Goal: Navigation & Orientation: Find specific page/section

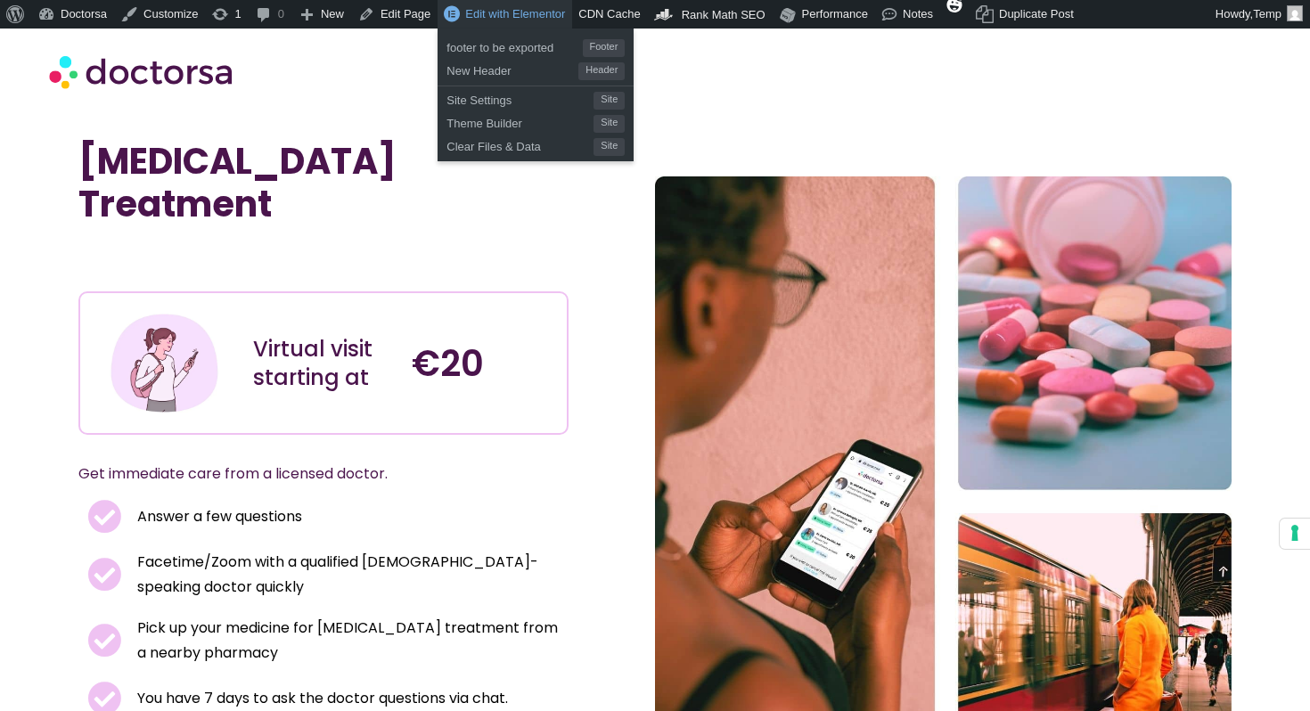
click at [544, 21] on span "Edit with Elementor" at bounding box center [515, 13] width 100 height 13
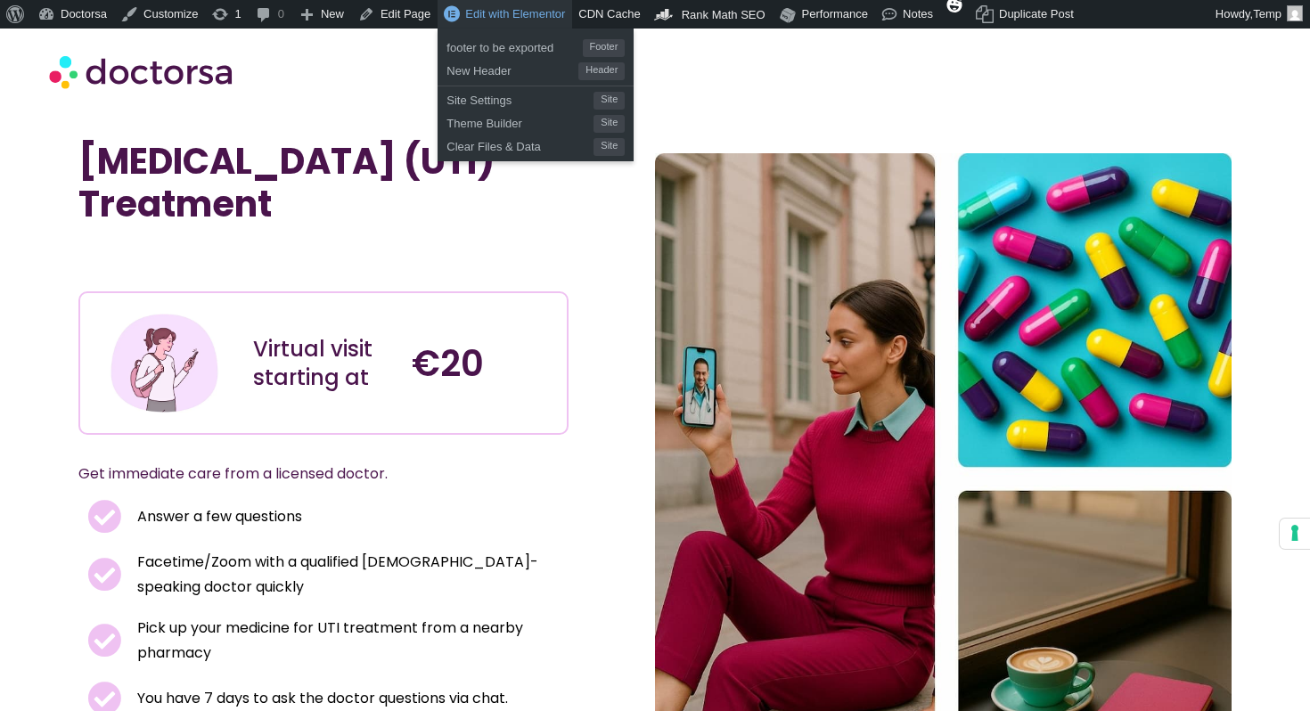
click at [544, 16] on span "Edit with Elementor" at bounding box center [515, 13] width 100 height 13
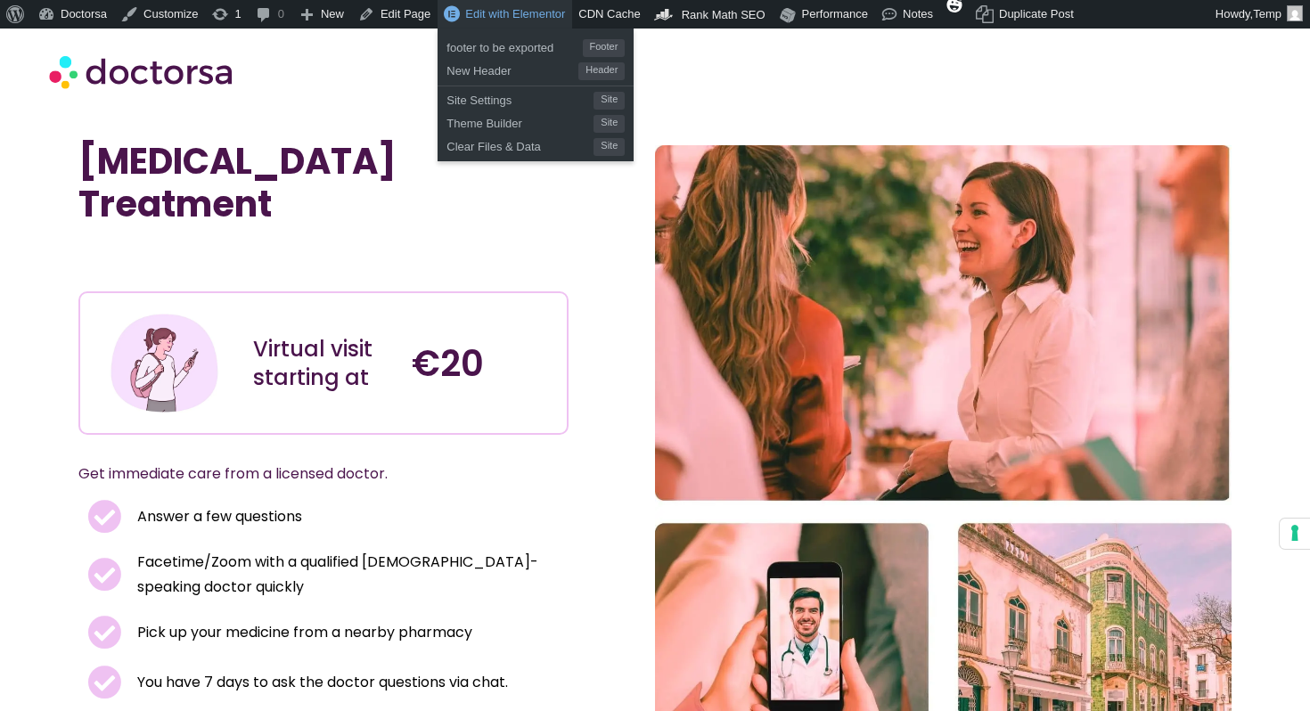
click at [524, 14] on span "Edit with Elementor" at bounding box center [515, 13] width 100 height 13
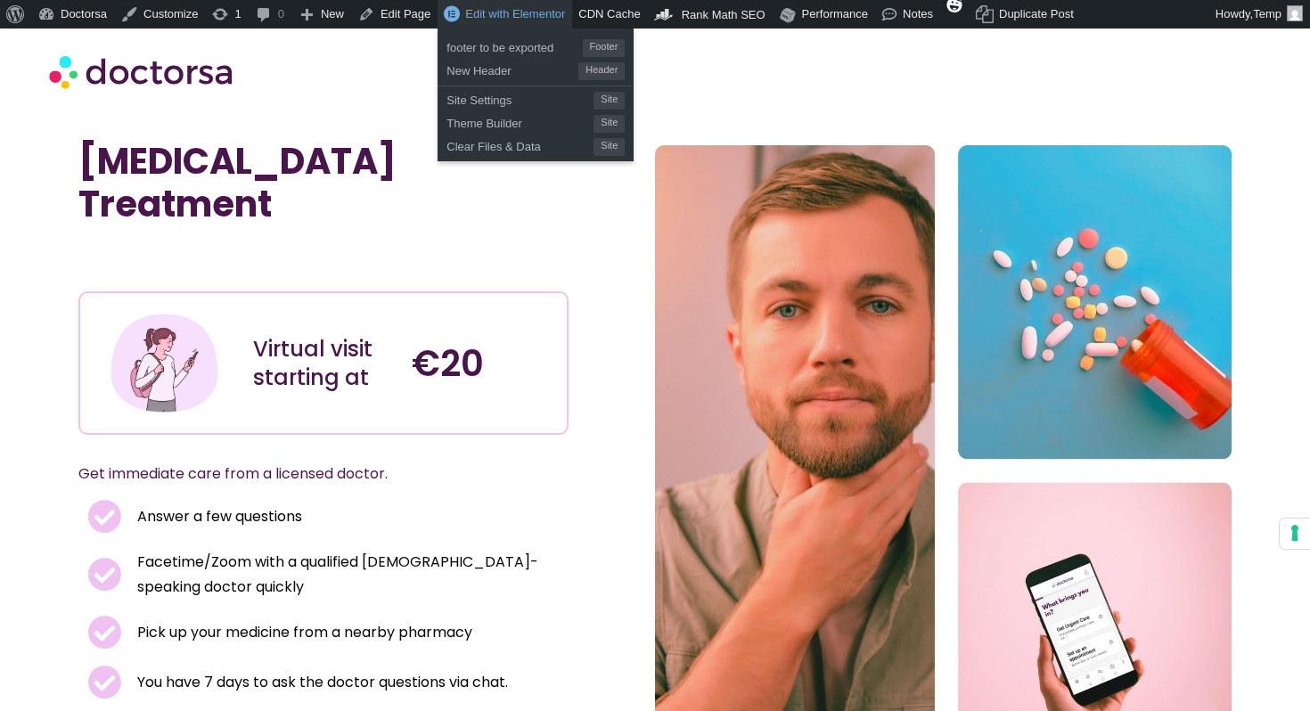
click at [488, 21] on link "Edit with Elementor" at bounding box center [505, 14] width 135 height 29
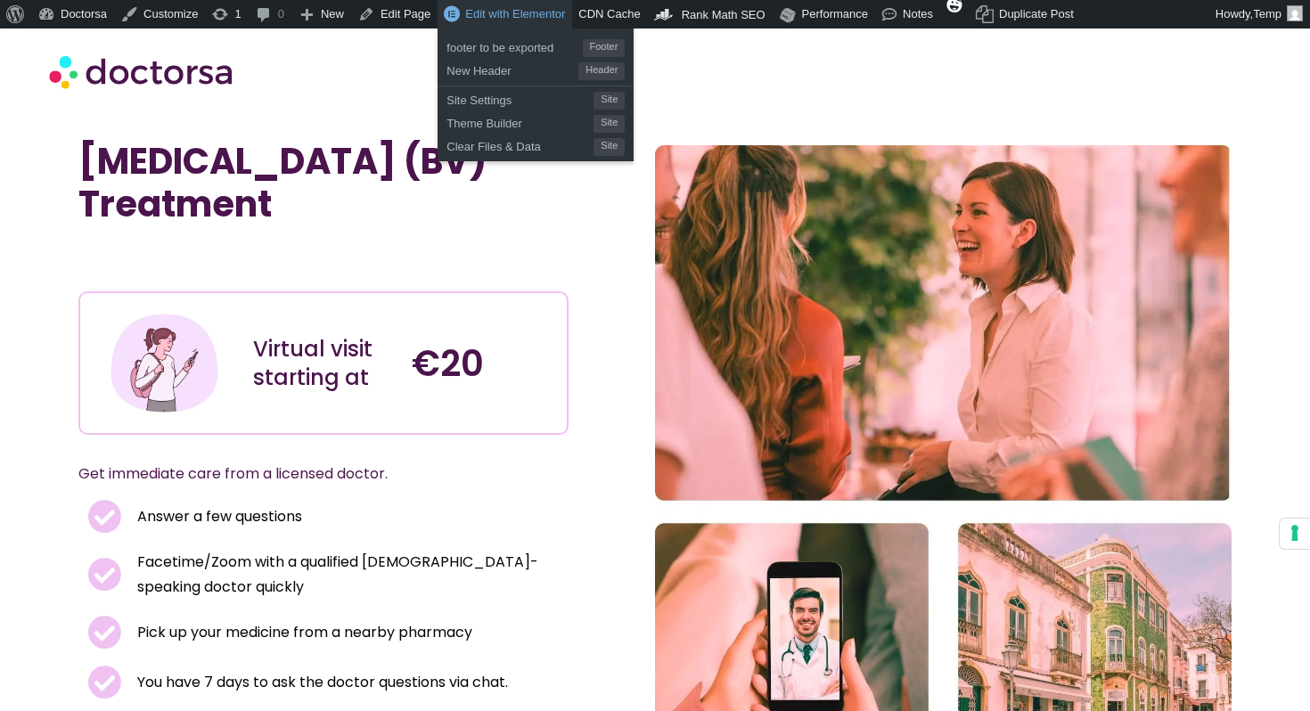
click at [538, 16] on span "Edit with Elementor" at bounding box center [515, 13] width 100 height 13
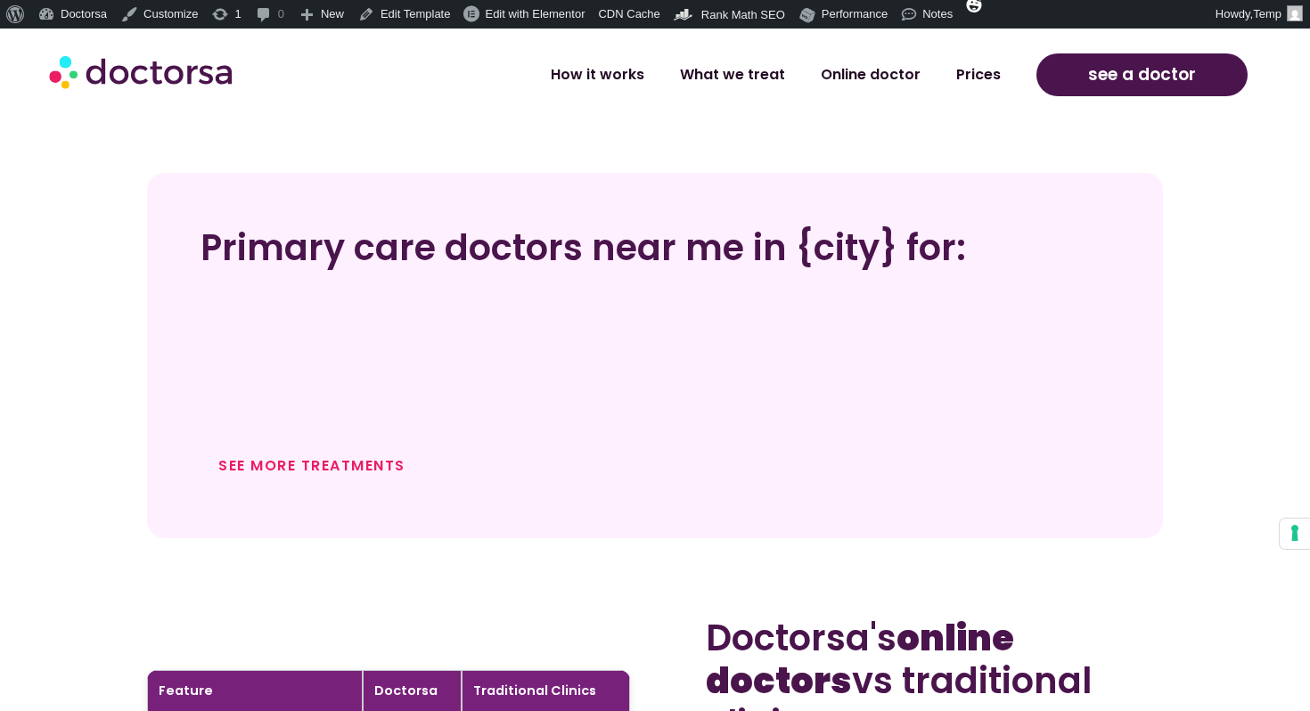
scroll to position [1247, 0]
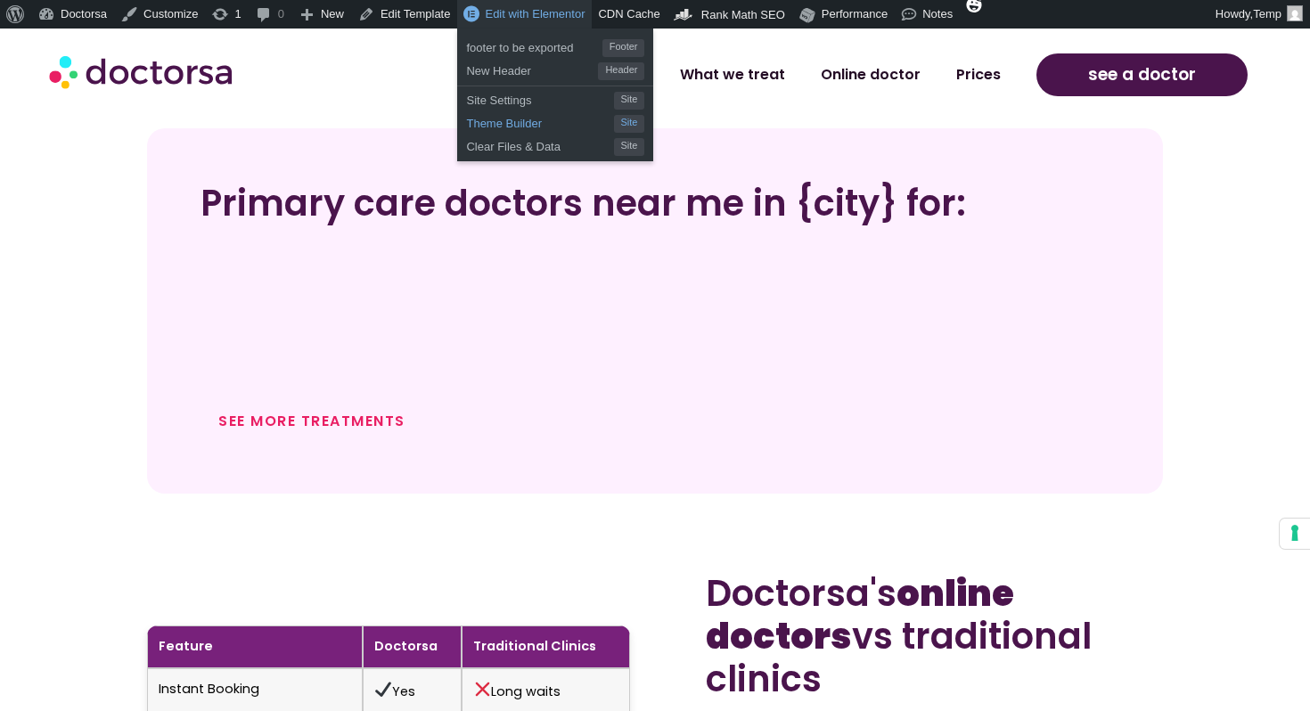
scroll to position [0, 0]
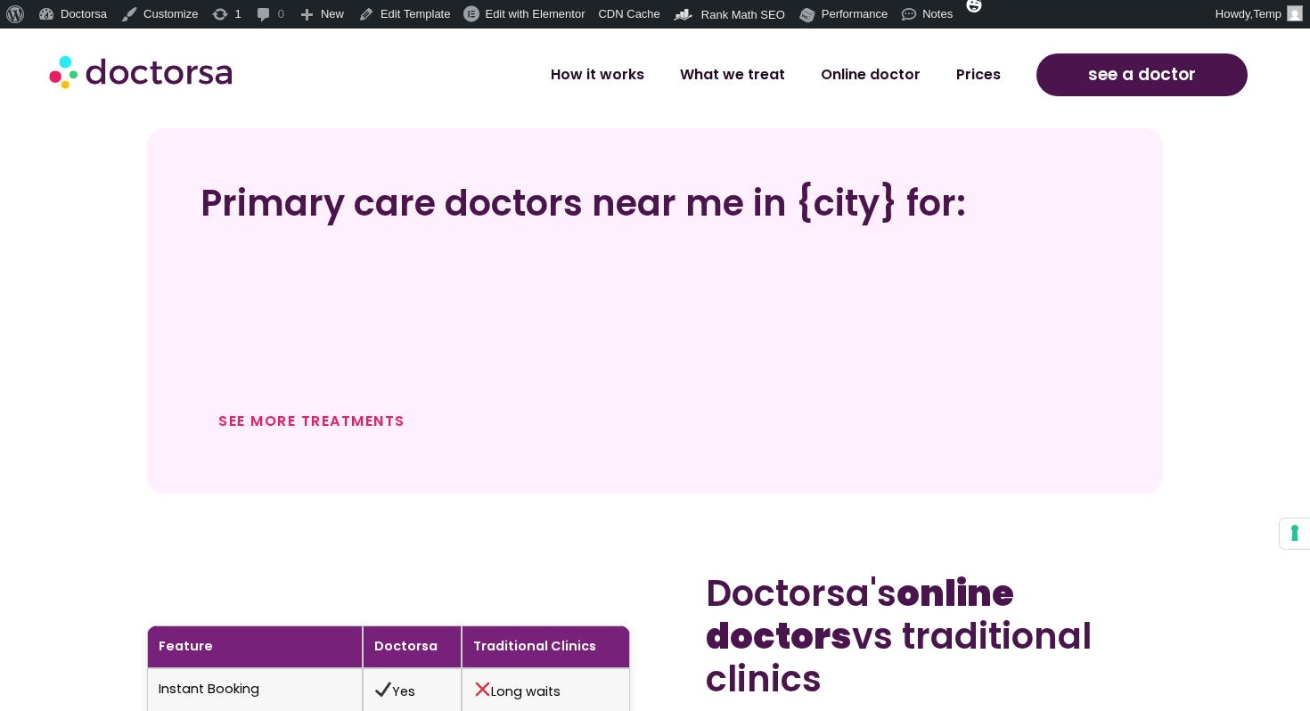
click at [891, 450] on div "Primary care doctors near me in {city} for: See more treatments" at bounding box center [655, 310] width 1016 height 365
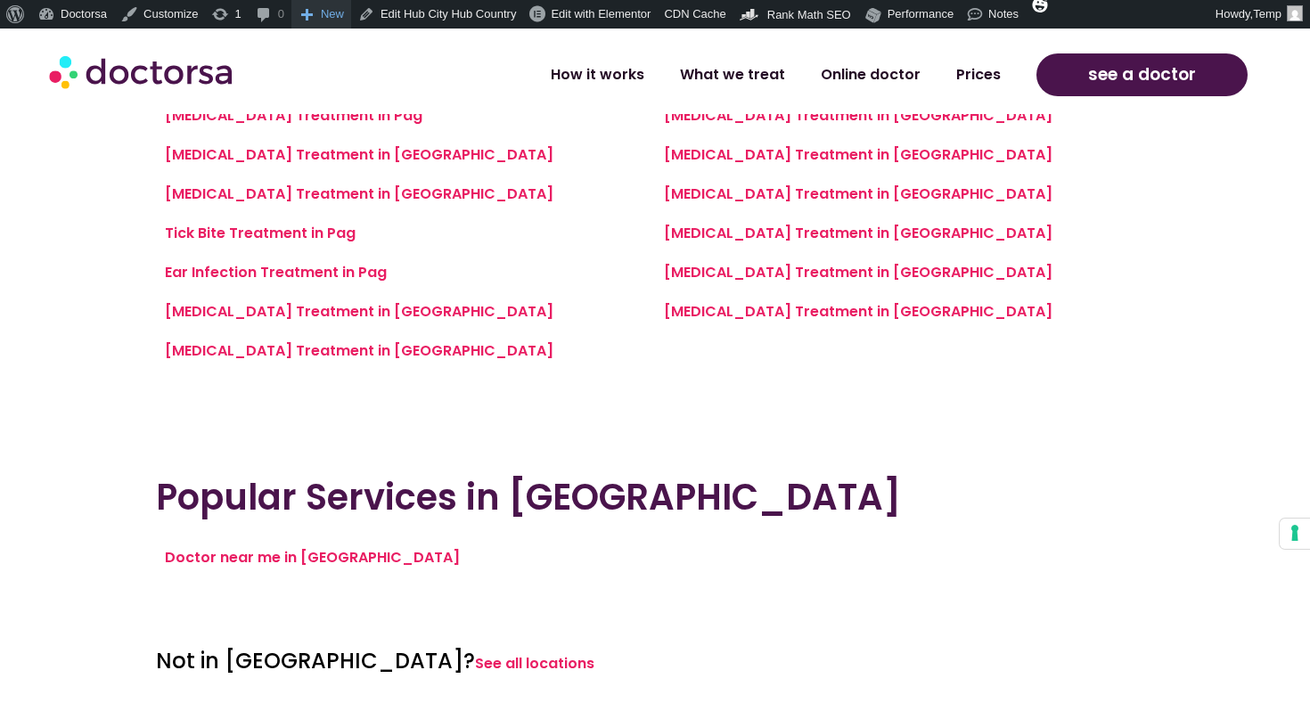
scroll to position [1578, 0]
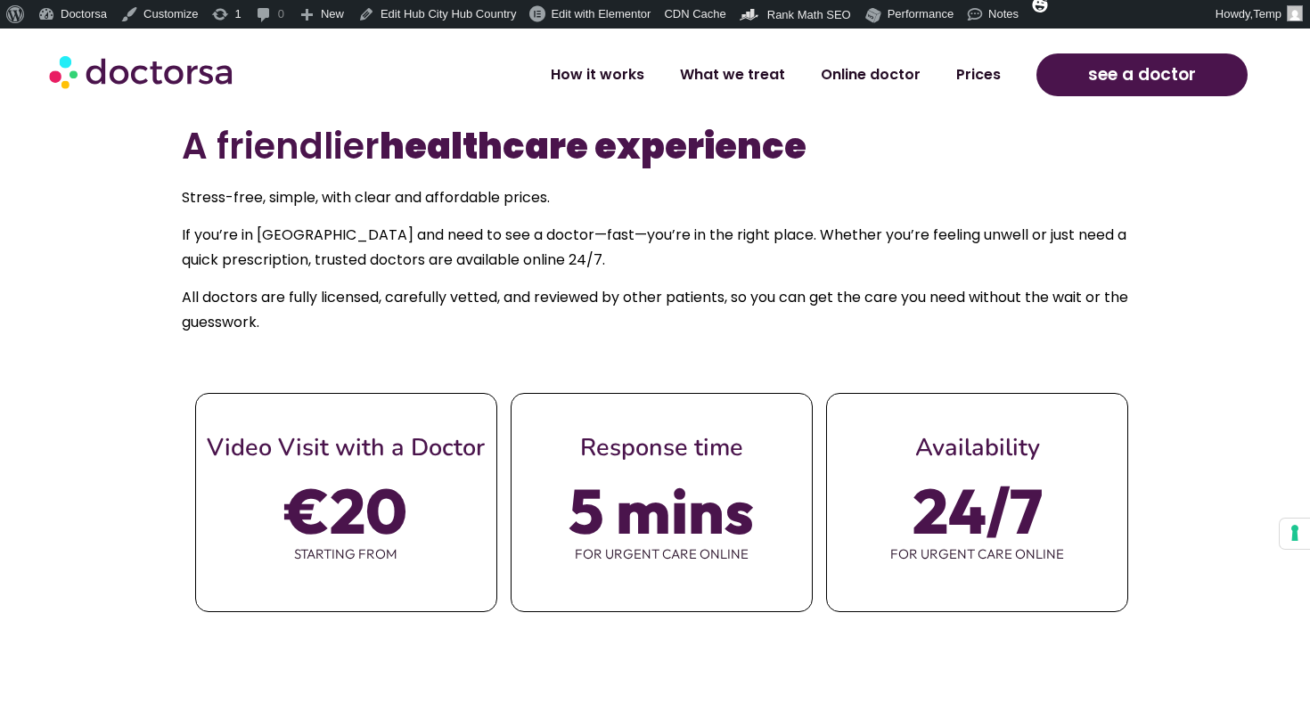
scroll to position [688, 0]
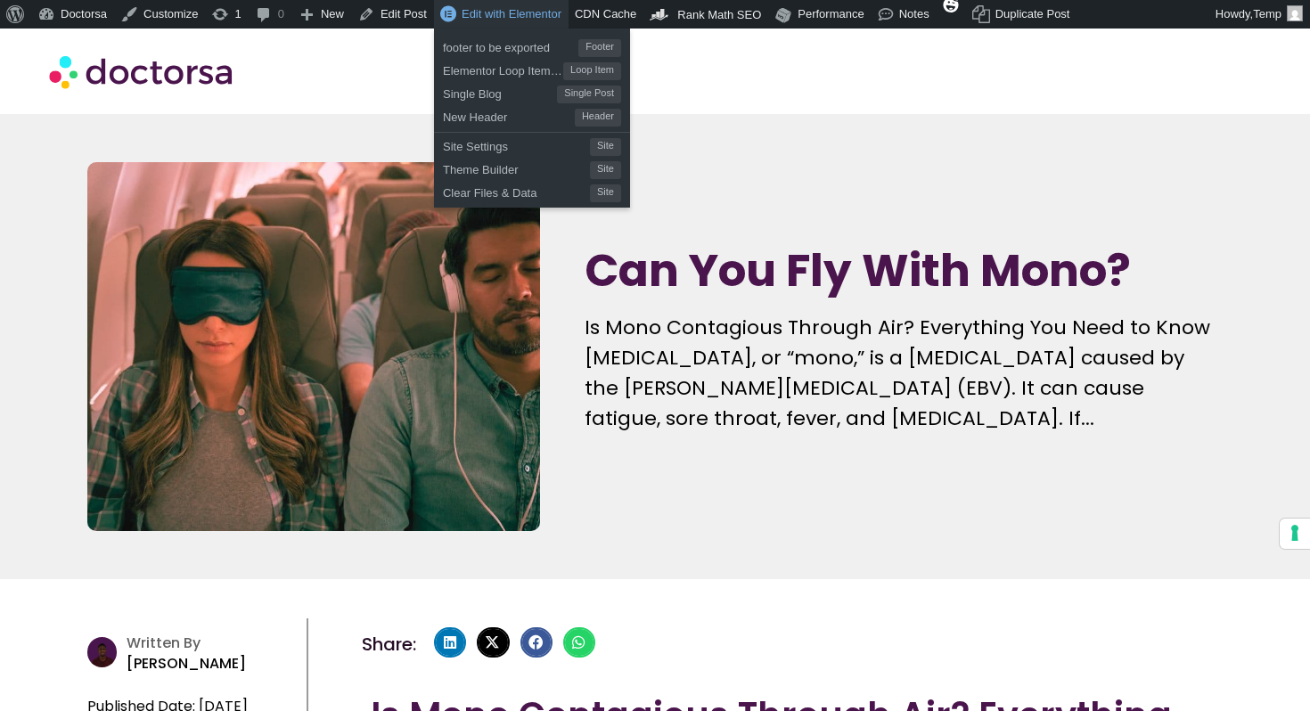
click at [539, 20] on span "Edit with Elementor" at bounding box center [512, 13] width 100 height 13
